Goal: Transaction & Acquisition: Purchase product/service

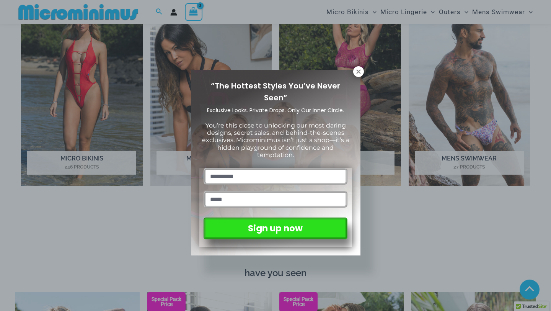
scroll to position [583, 0]
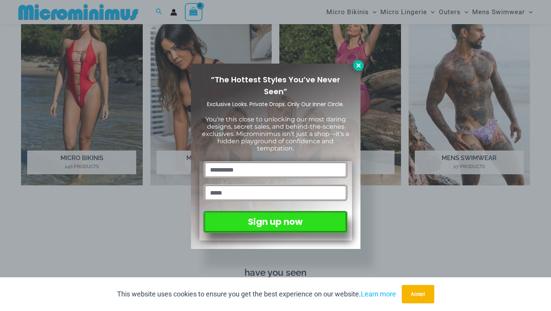
click at [357, 68] on icon at bounding box center [358, 65] width 7 height 7
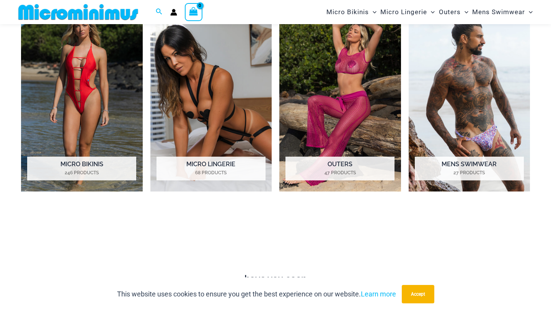
scroll to position [575, 0]
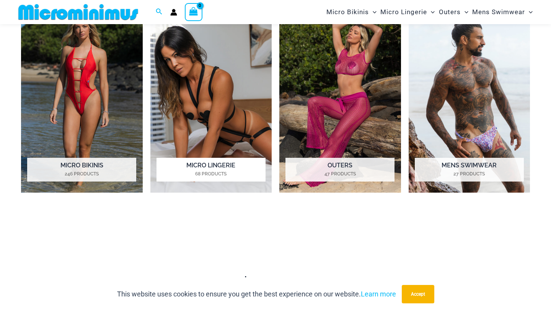
click at [205, 112] on img "Visit product category Micro Lingerie" at bounding box center [211, 99] width 122 height 188
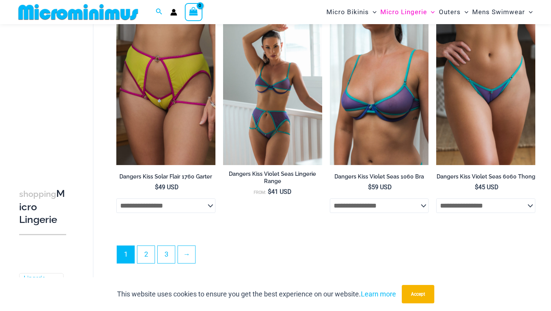
scroll to position [1679, 0]
click at [145, 262] on link "2" at bounding box center [145, 254] width 17 height 18
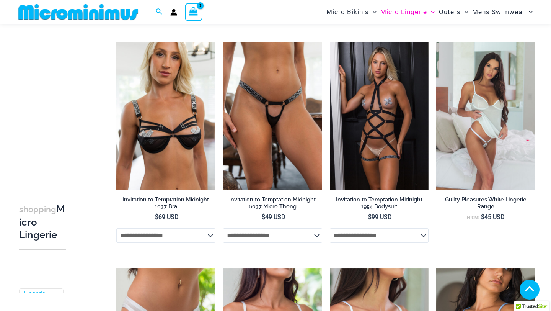
scroll to position [291, 0]
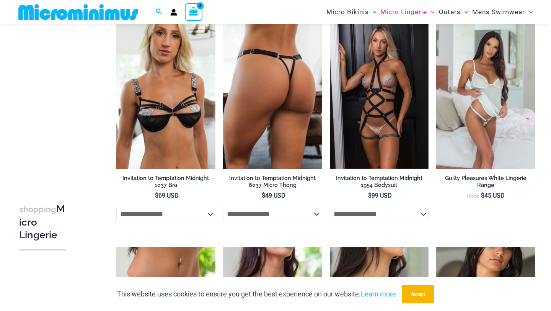
click at [249, 121] on img at bounding box center [272, 94] width 99 height 148
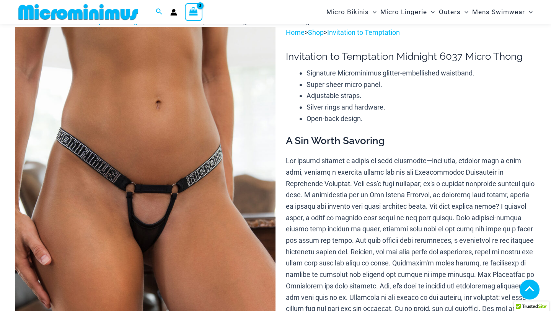
scroll to position [587, 0]
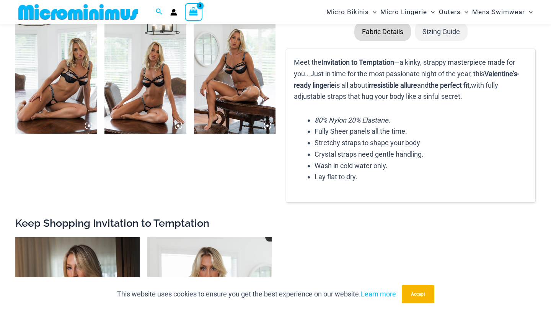
click at [136, 83] on img at bounding box center [144, 72] width 81 height 122
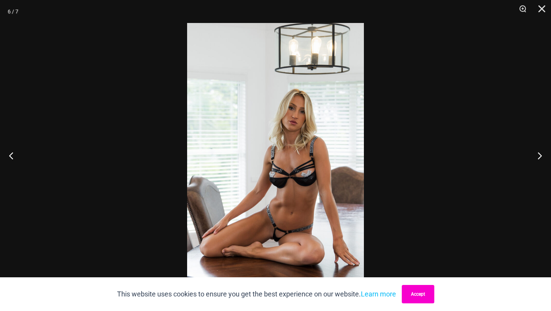
click at [427, 298] on button "Accept" at bounding box center [418, 294] width 33 height 18
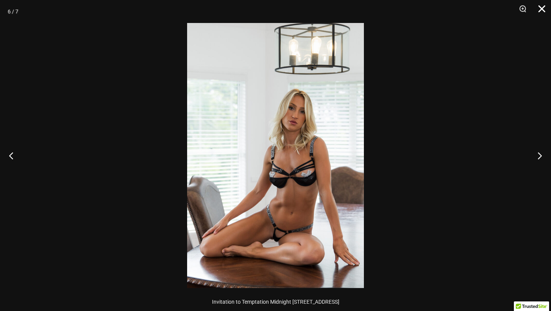
click at [544, 14] on button "Close" at bounding box center [539, 11] width 19 height 23
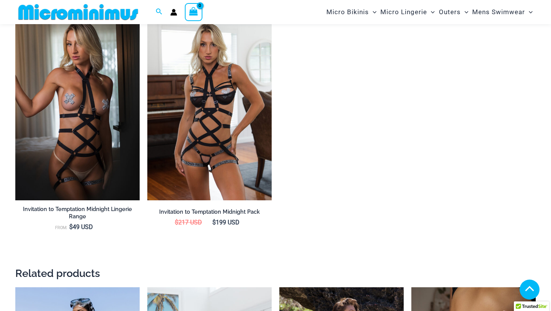
scroll to position [810, 0]
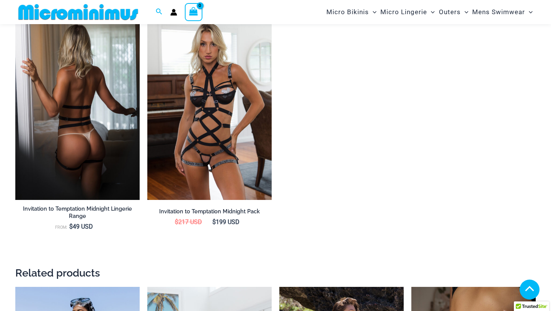
click at [78, 97] on img at bounding box center [77, 106] width 124 height 187
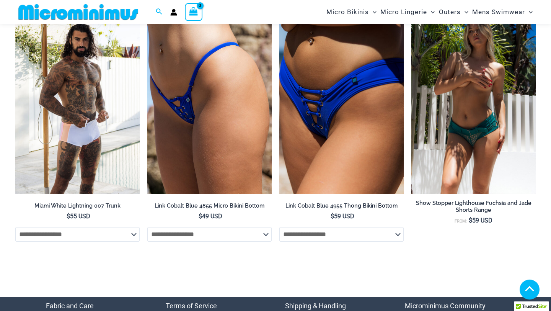
scroll to position [2452, 0]
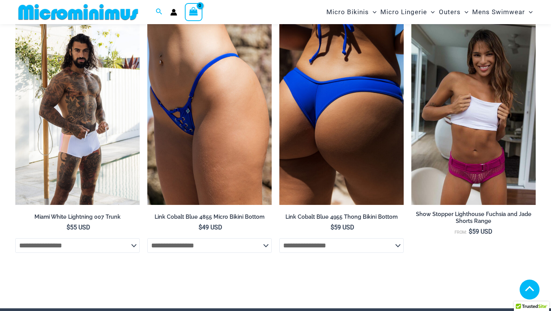
click at [347, 135] on img at bounding box center [341, 111] width 124 height 187
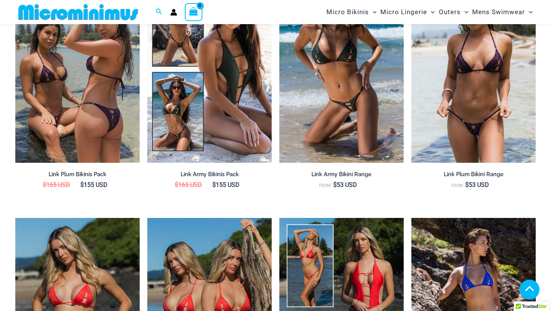
scroll to position [773, 0]
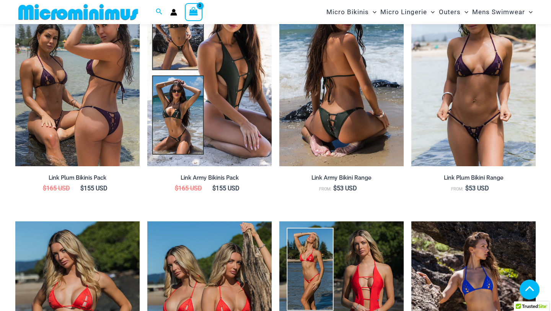
click at [330, 119] on img at bounding box center [341, 72] width 124 height 187
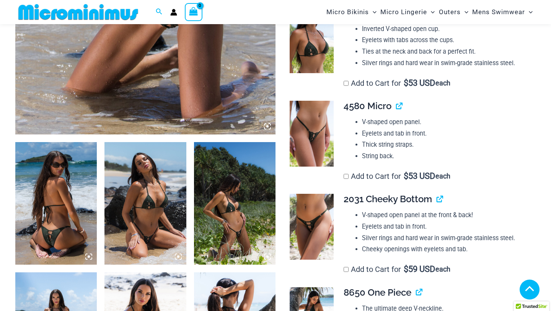
scroll to position [326, 0]
click at [319, 232] on img at bounding box center [312, 226] width 44 height 66
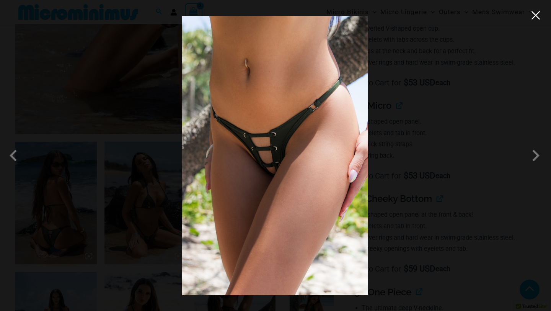
click at [538, 16] on button "Close" at bounding box center [535, 15] width 11 height 11
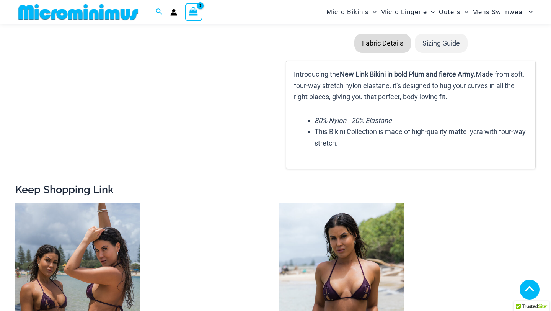
scroll to position [921, 0]
